Goal: Transaction & Acquisition: Register for event/course

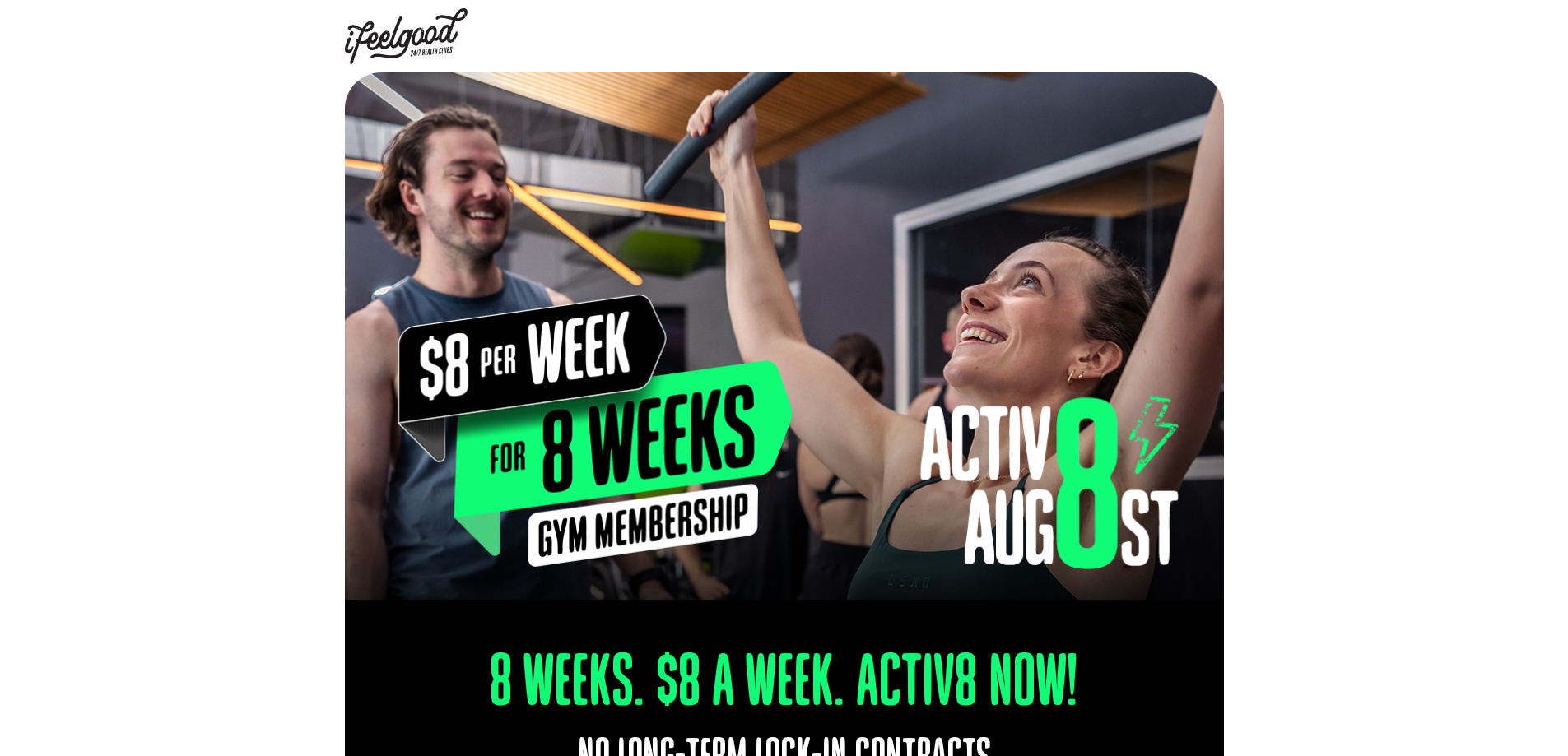
click at [297, 441] on div at bounding box center [784, 336] width 1568 height 527
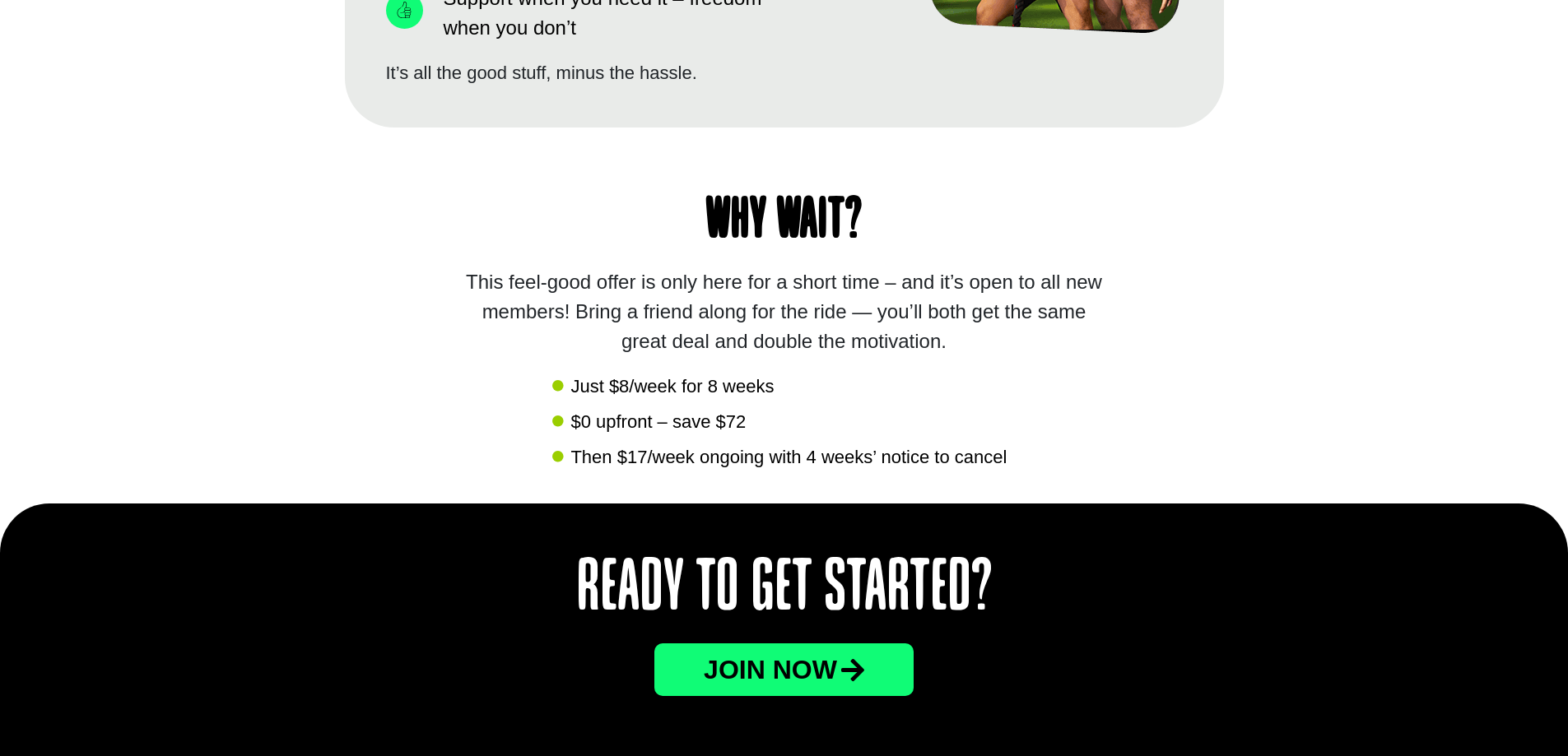
scroll to position [1563, 0]
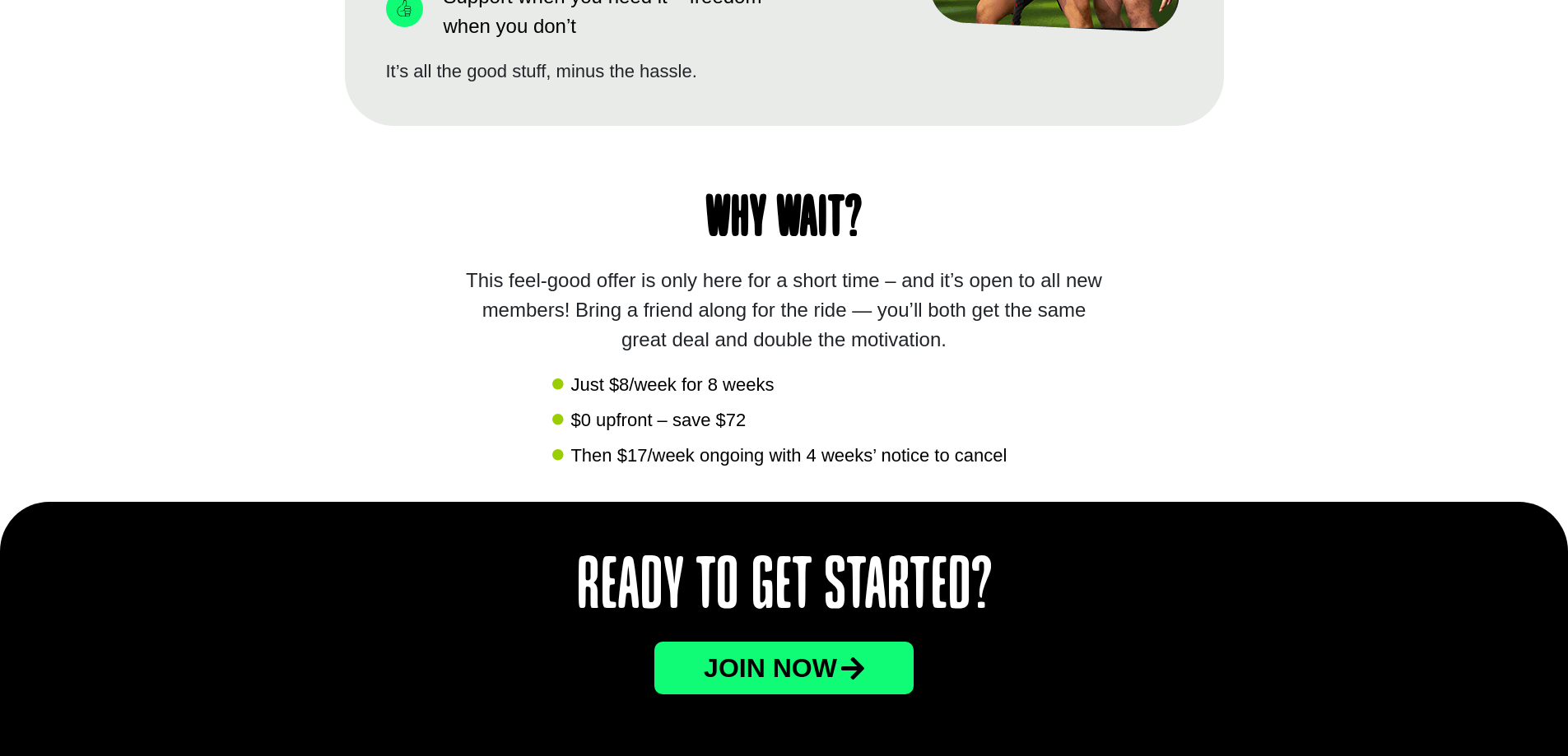
click at [365, 301] on div "Why wait? This feel-good offer is only here for a short time – and it’s open to…" at bounding box center [784, 314] width 879 height 376
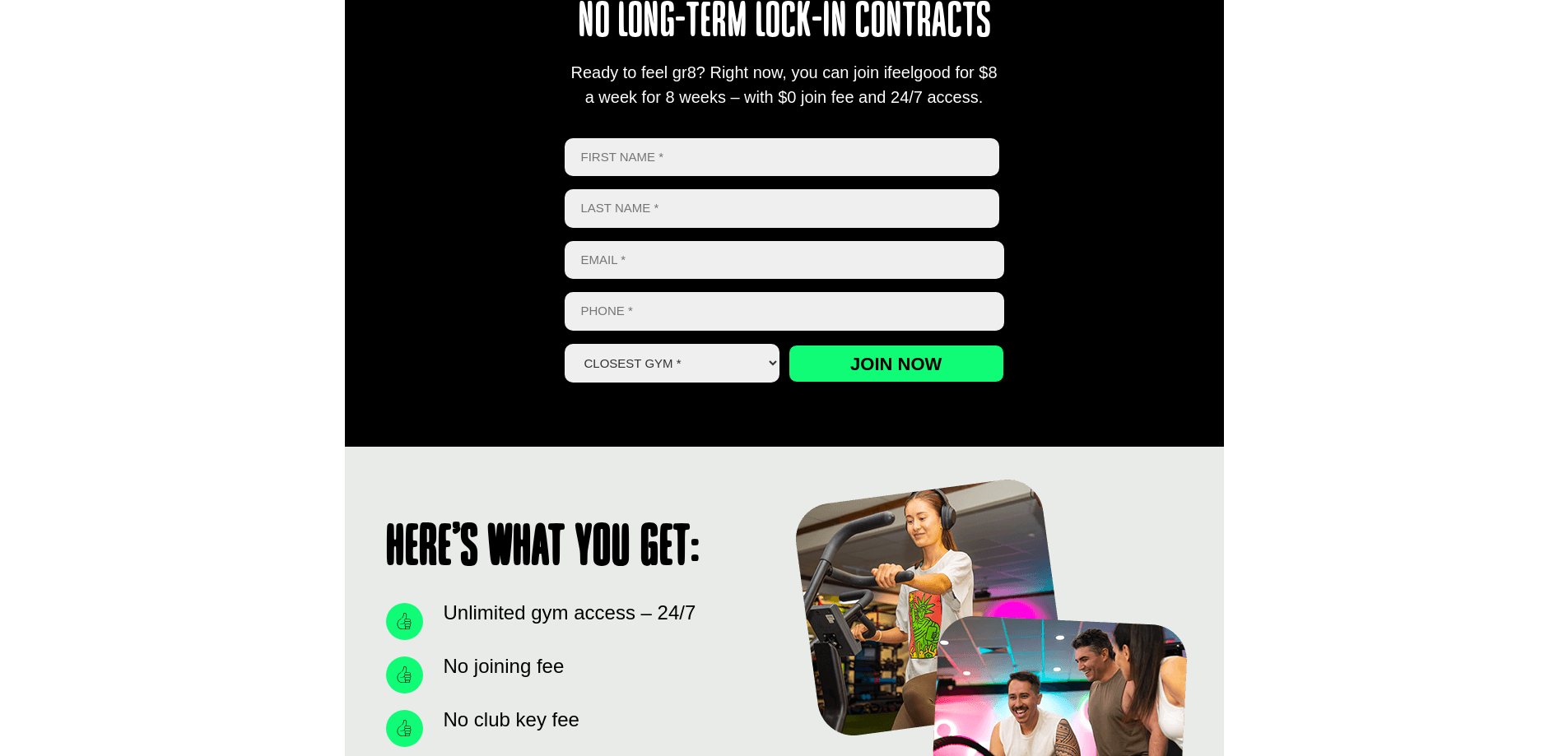
scroll to position [653, 0]
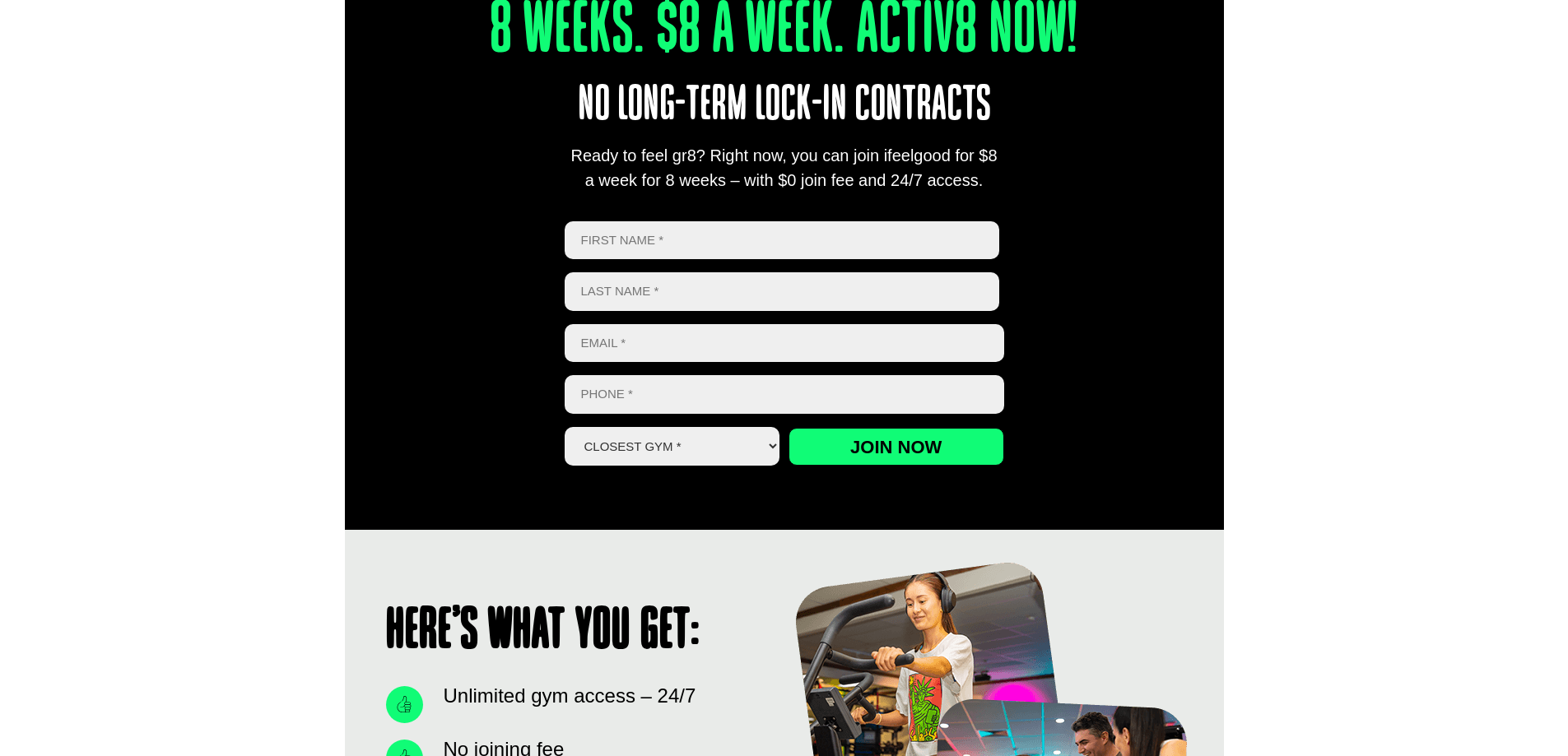
click at [624, 242] on input "First" at bounding box center [783, 241] width 436 height 38
type input "Ben"
type input "Smith"
type input "[EMAIL_ADDRESS][DOMAIN_NAME]"
type input "0456419585"
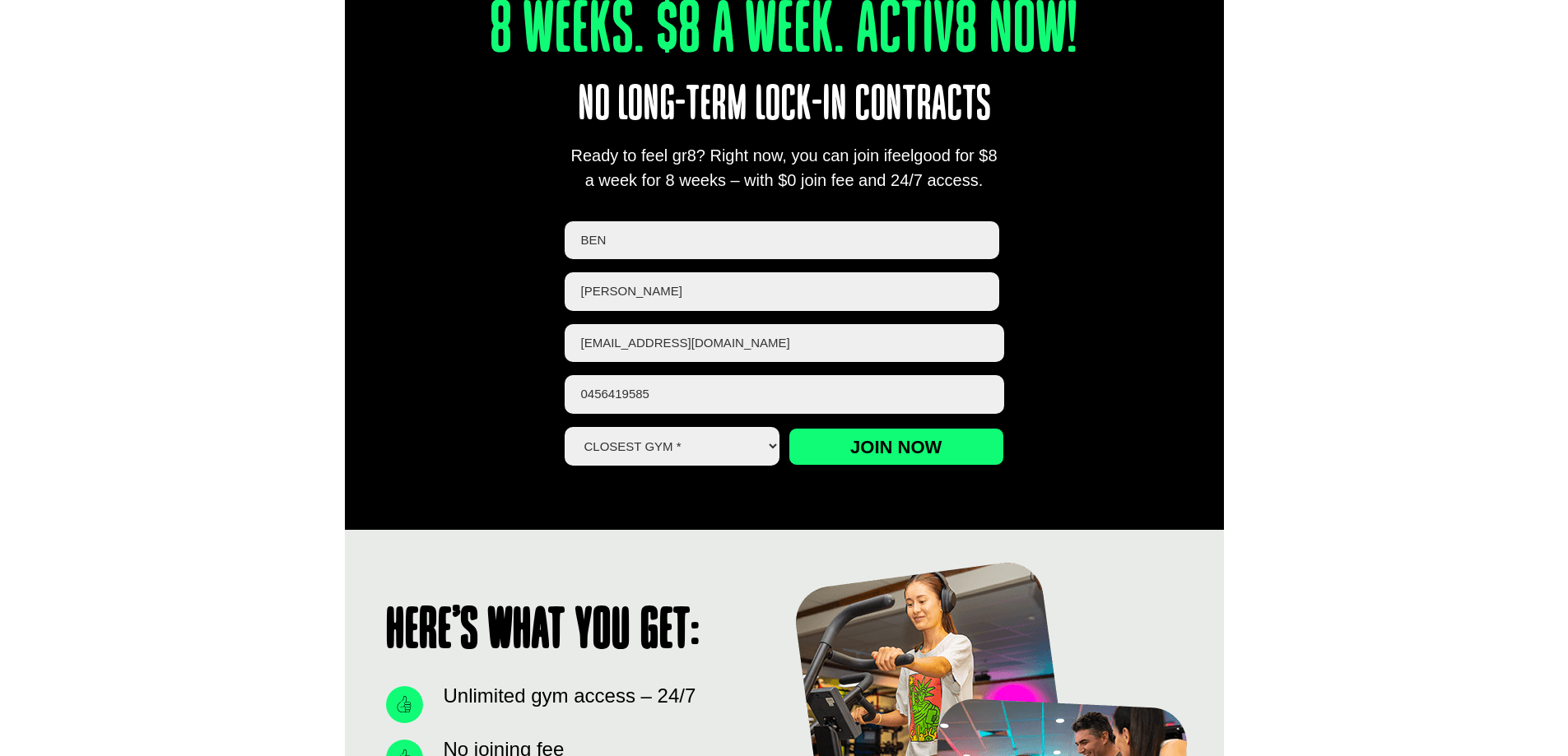
click at [630, 434] on select "Closest Gym * Alexandra Hills Calamvale Coopers Plains Middle Park Oxley Park R…" at bounding box center [673, 447] width 216 height 38
select select "Alexandra Hills"
click at [565, 427] on select "Closest Gym * Alexandra Hills Calamvale Coopers Plains Middle Park Oxley Park R…" at bounding box center [673, 447] width 216 height 38
click at [915, 437] on input "Join now" at bounding box center [896, 446] width 216 height 38
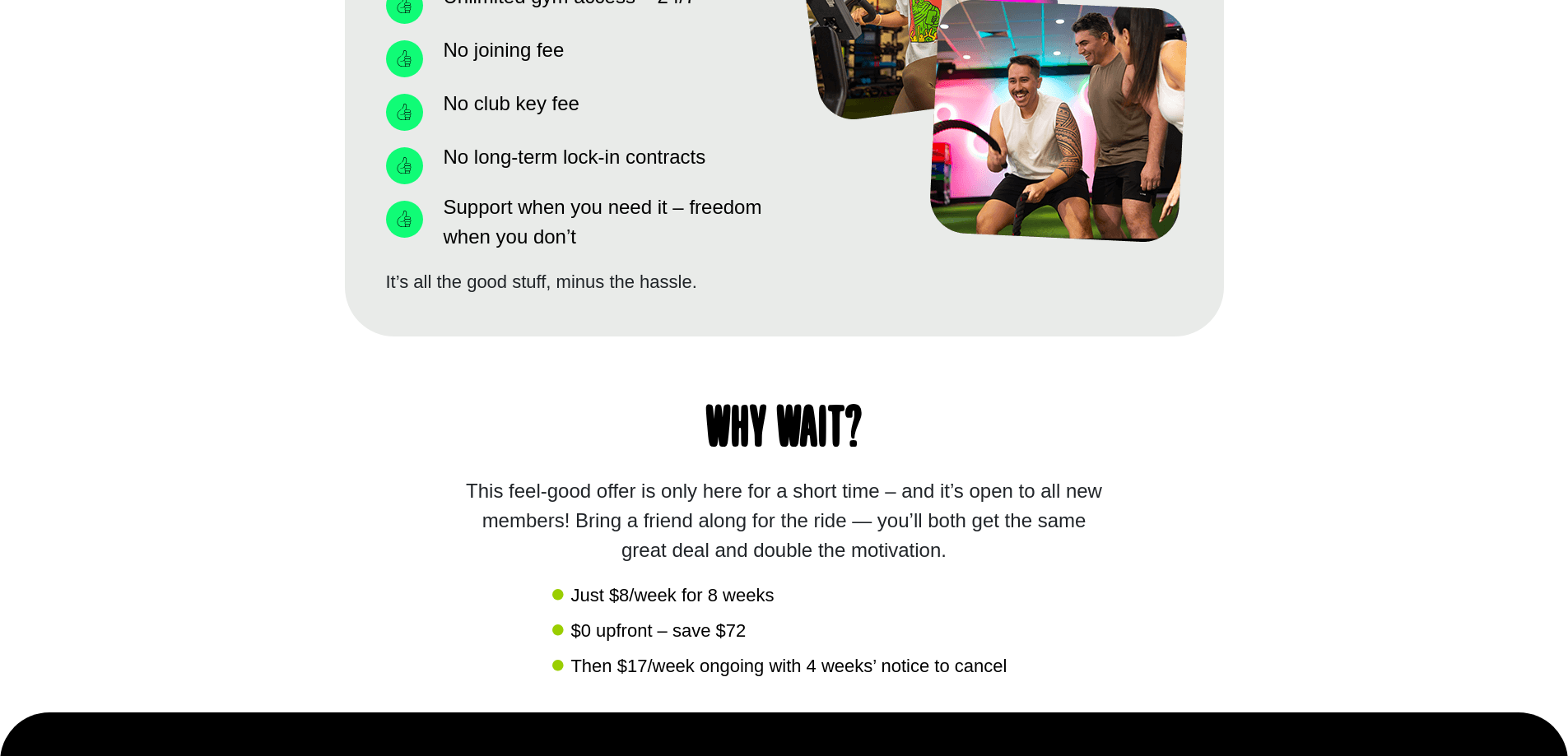
scroll to position [1394, 0]
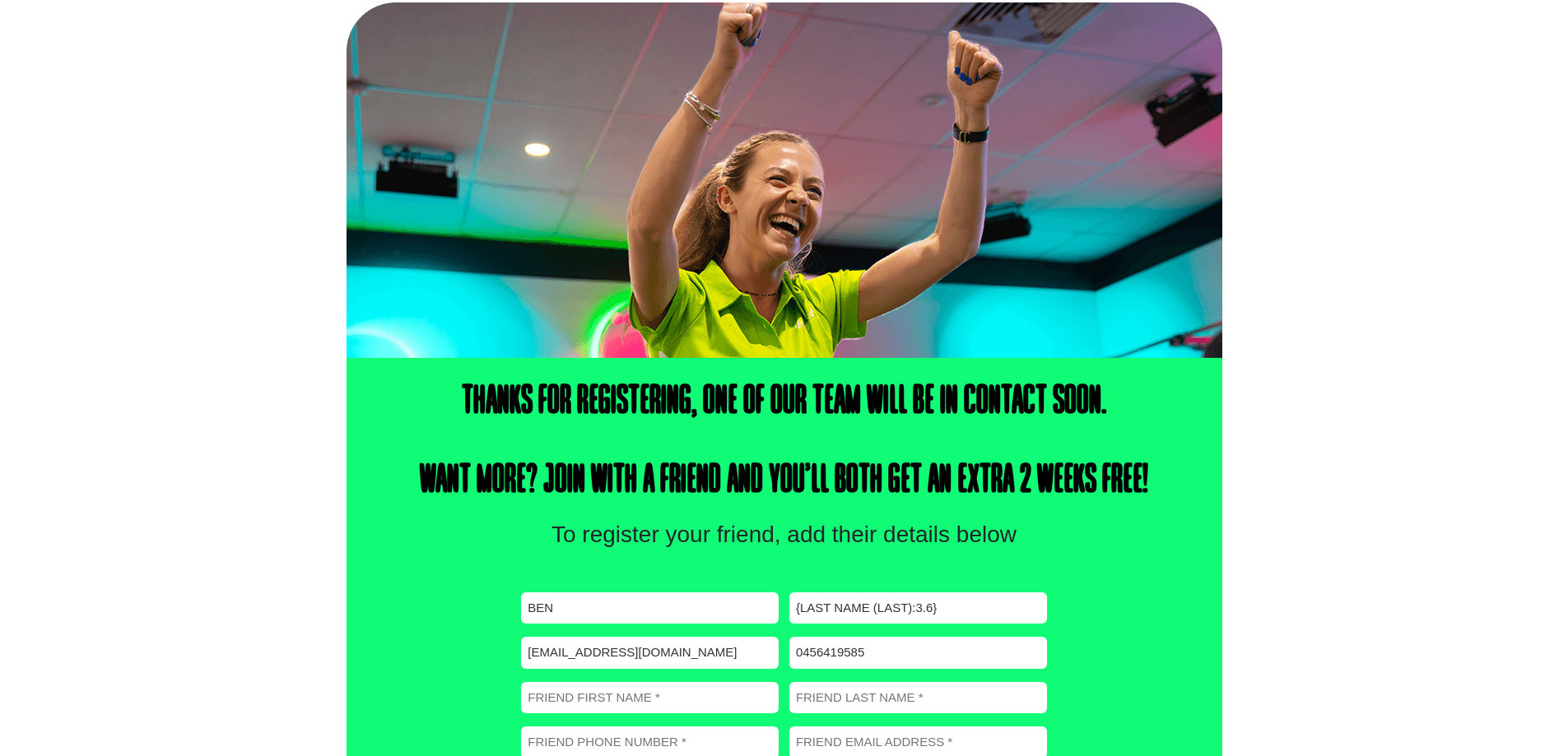
scroll to position [165, 0]
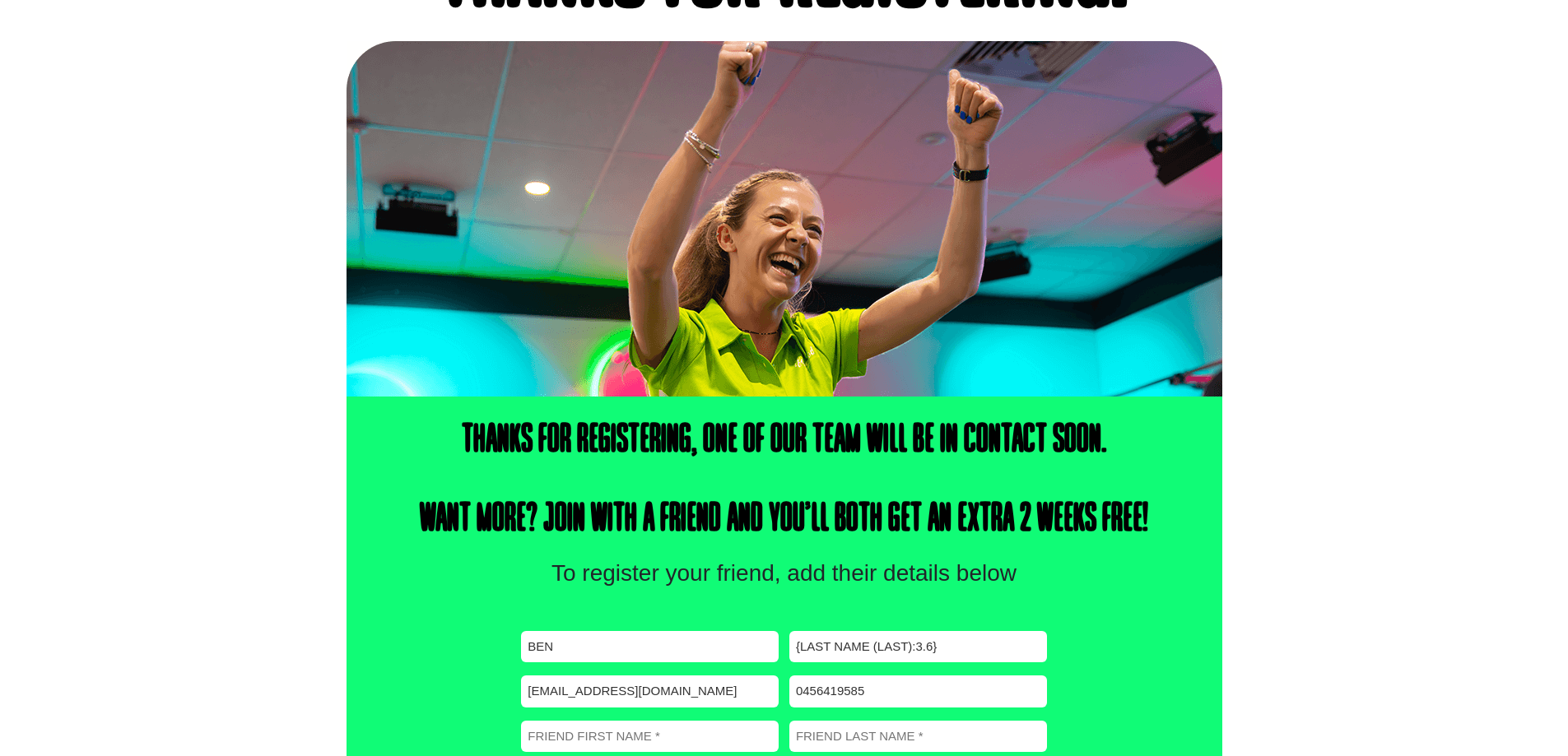
click at [263, 448] on div "Thanks for registering, one of our team will be in contact soon. Want more? Joi…" at bounding box center [784, 660] width 1568 height 527
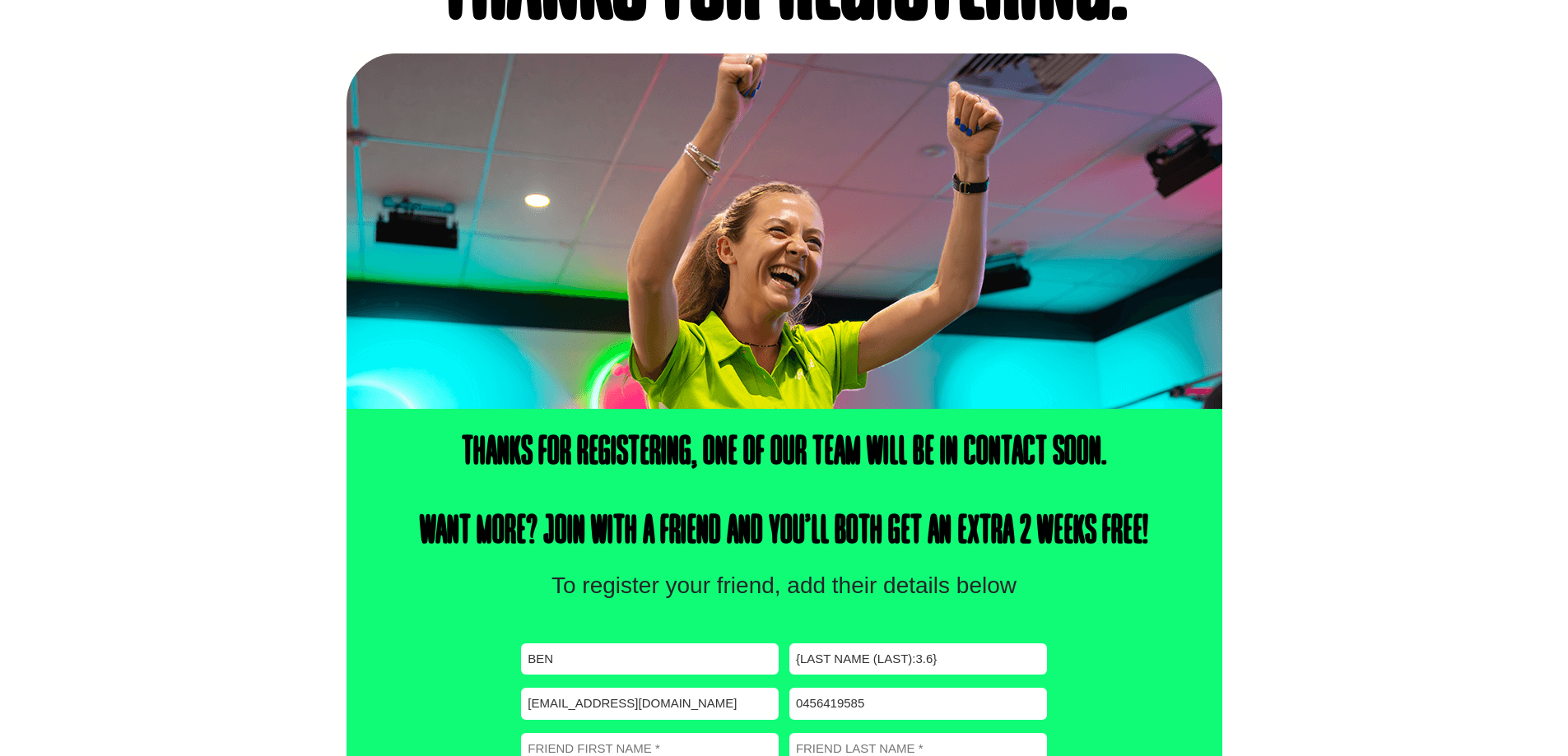
scroll to position [0, 0]
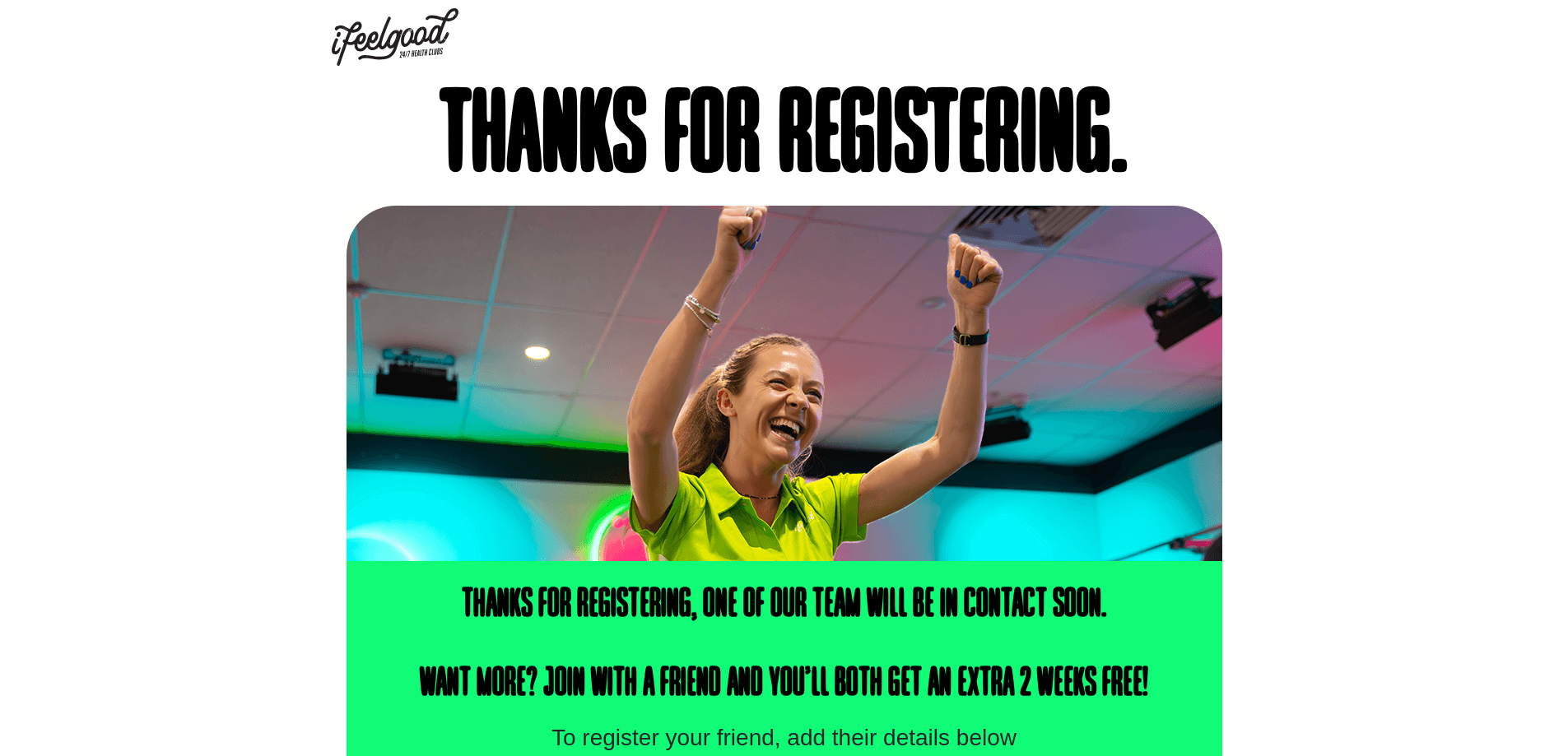
click at [431, 52] on img at bounding box center [395, 37] width 126 height 58
click at [418, 24] on img at bounding box center [395, 37] width 126 height 58
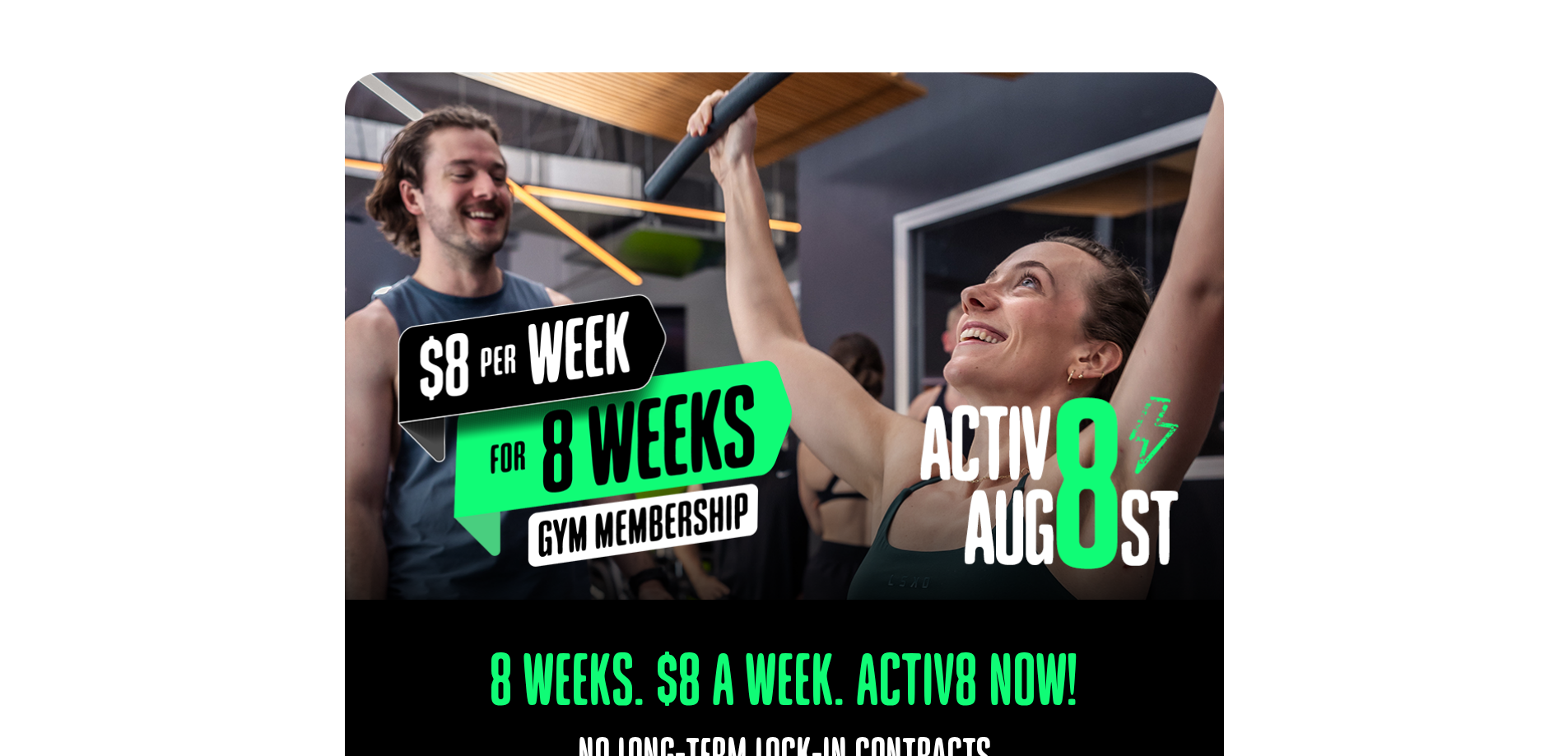
select select "Alexandra Hills"
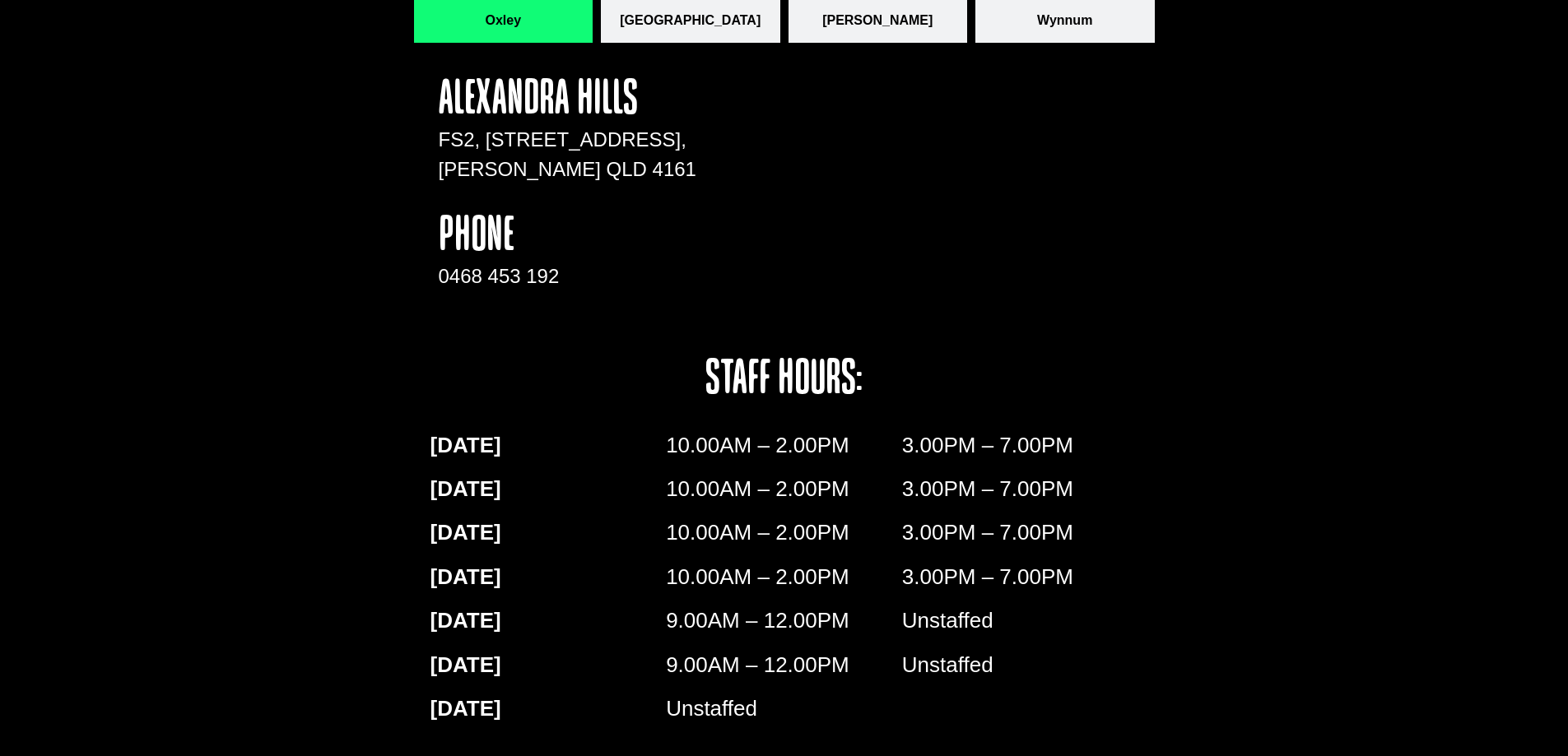
scroll to position [2792, 0]
